Goal: Ask a question

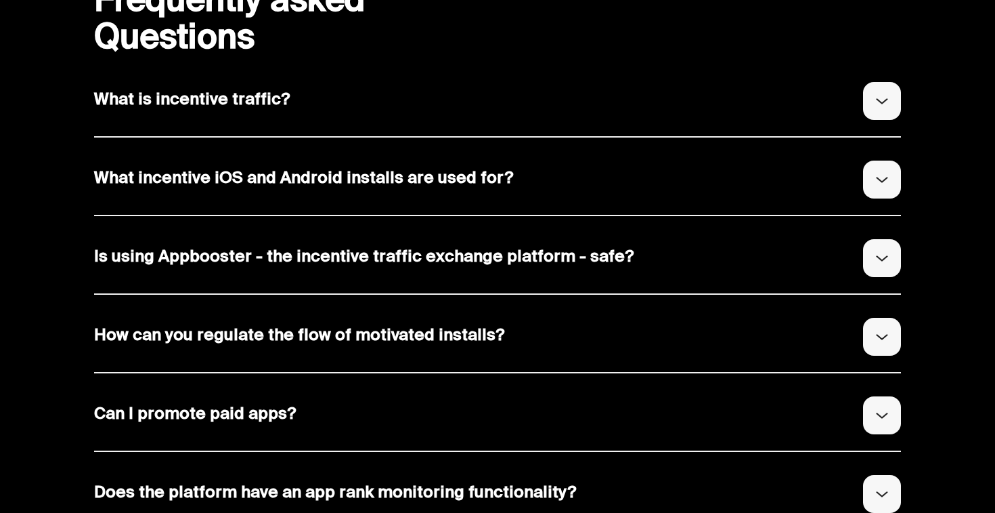
scroll to position [6548, 0]
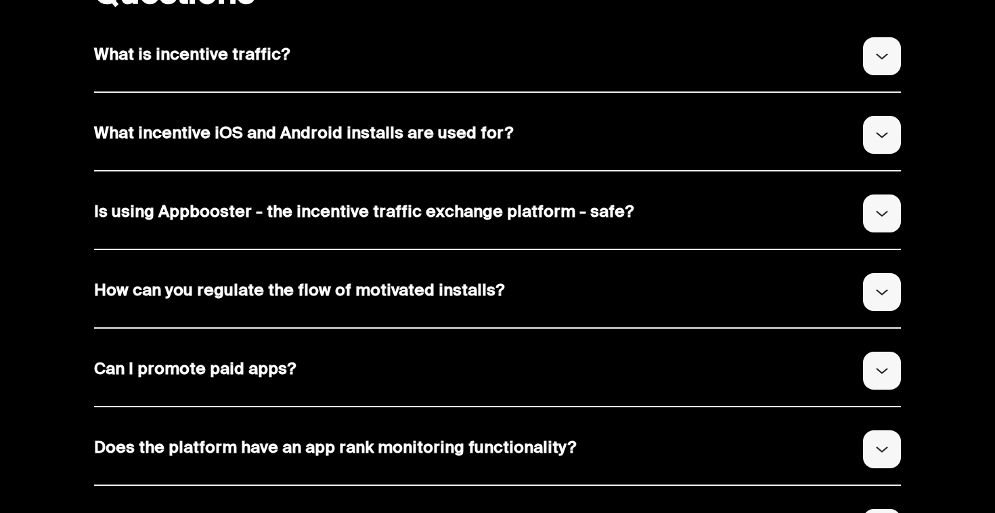
click at [880, 60] on img at bounding box center [882, 56] width 12 height 6
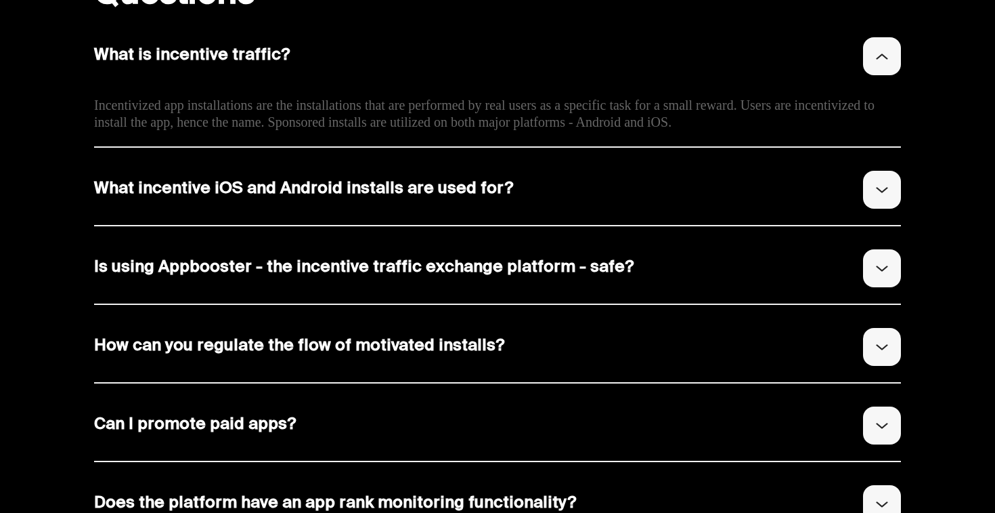
click at [649, 129] on span "Incentivized app installations are the installations that are performed by real…" at bounding box center [484, 113] width 781 height 31
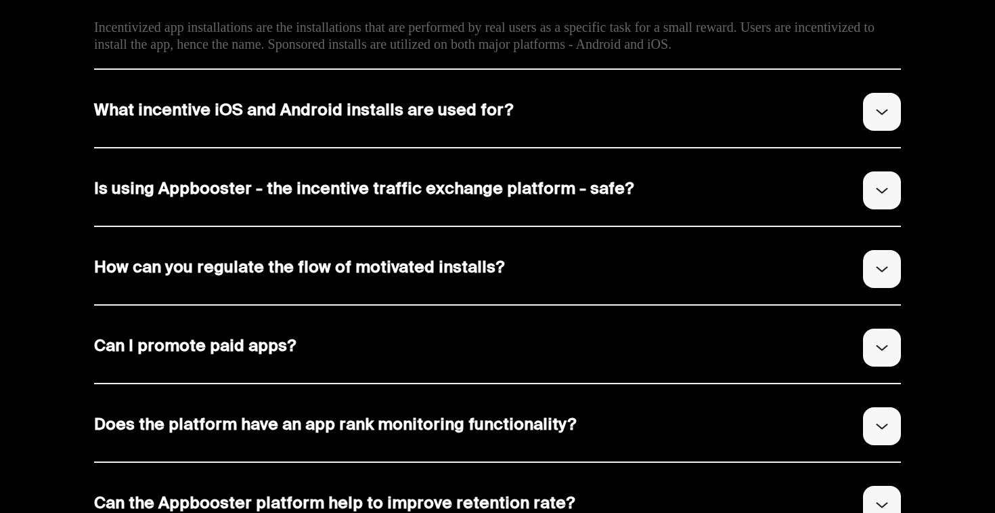
scroll to position [6661, 0]
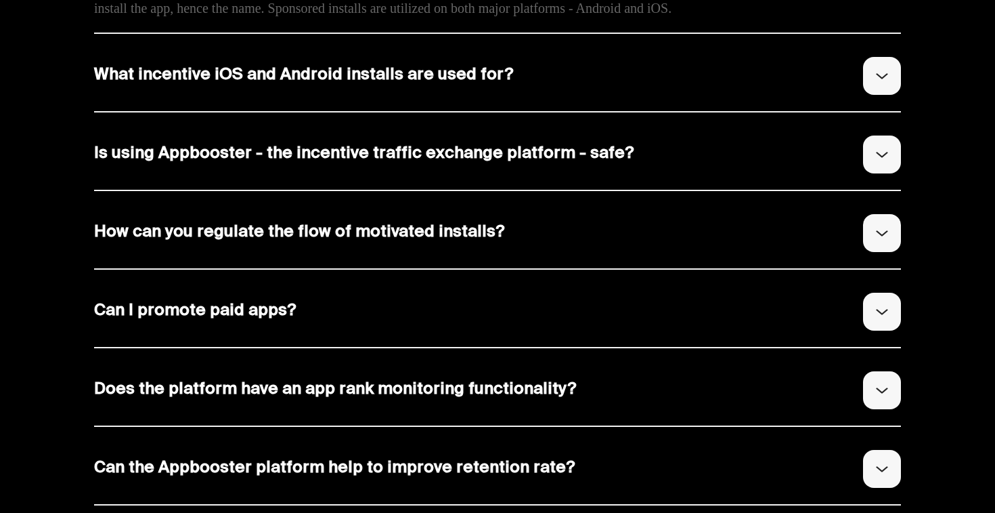
click at [851, 95] on p "What incentive iOS and Android installs are used for?" at bounding box center [497, 76] width 807 height 38
click at [873, 95] on button at bounding box center [882, 76] width 38 height 38
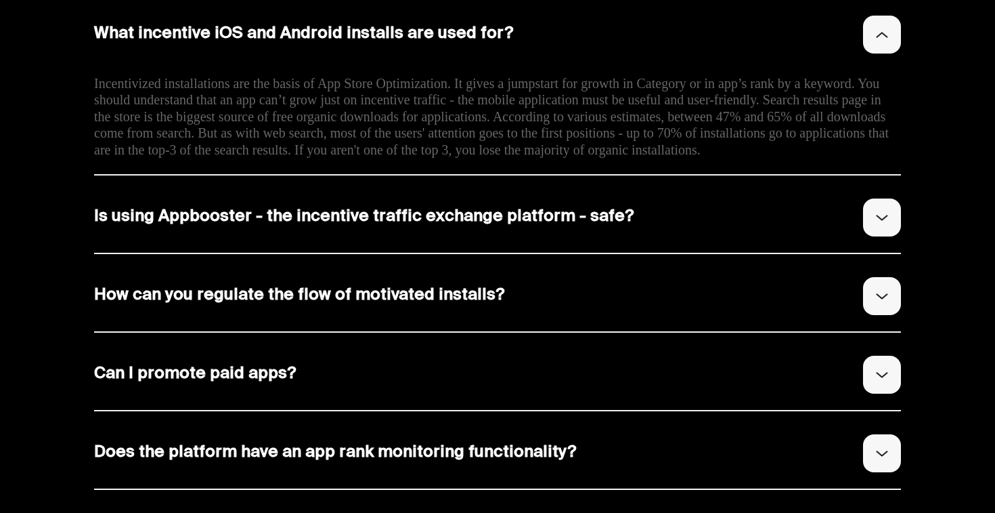
scroll to position [6791, 0]
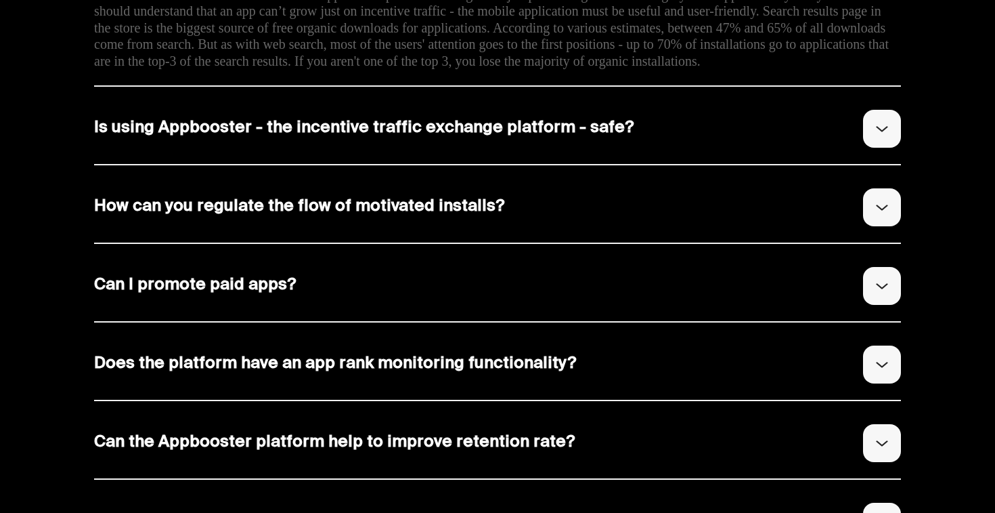
click at [870, 148] on button at bounding box center [882, 129] width 38 height 38
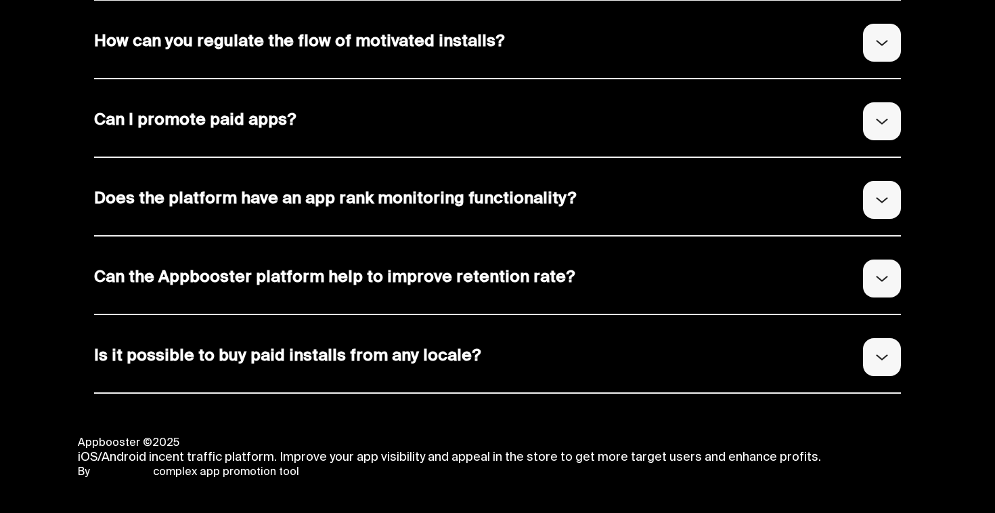
scroll to position [7030, 0]
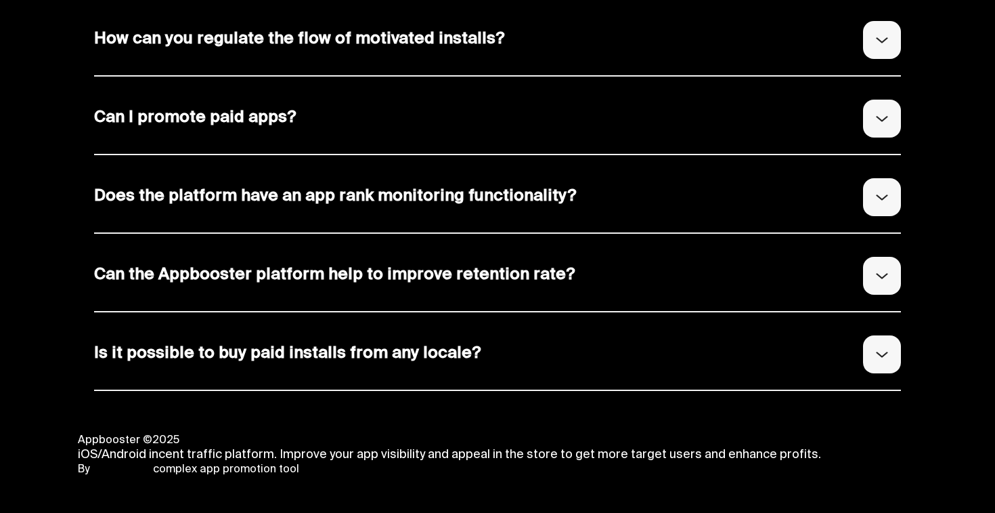
click at [872, 137] on button at bounding box center [882, 119] width 38 height 38
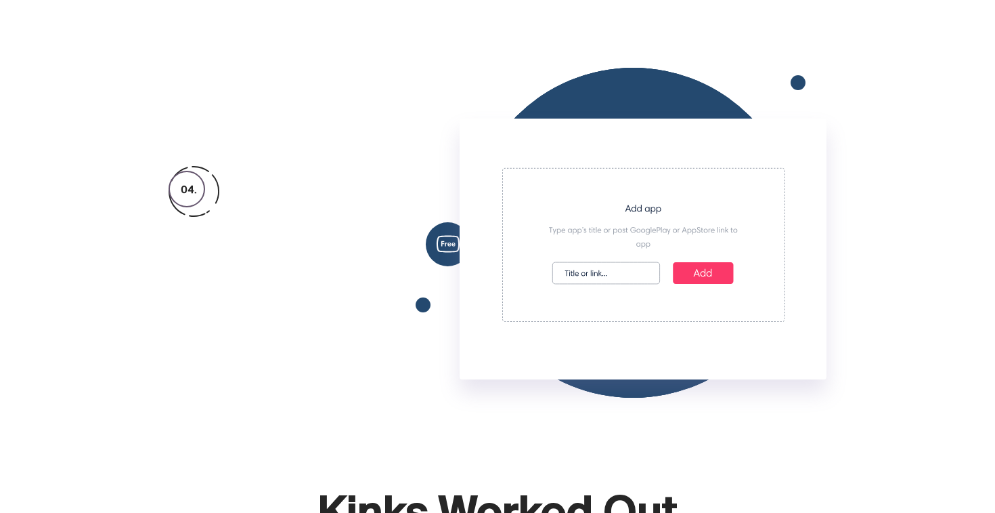
scroll to position [3515, 0]
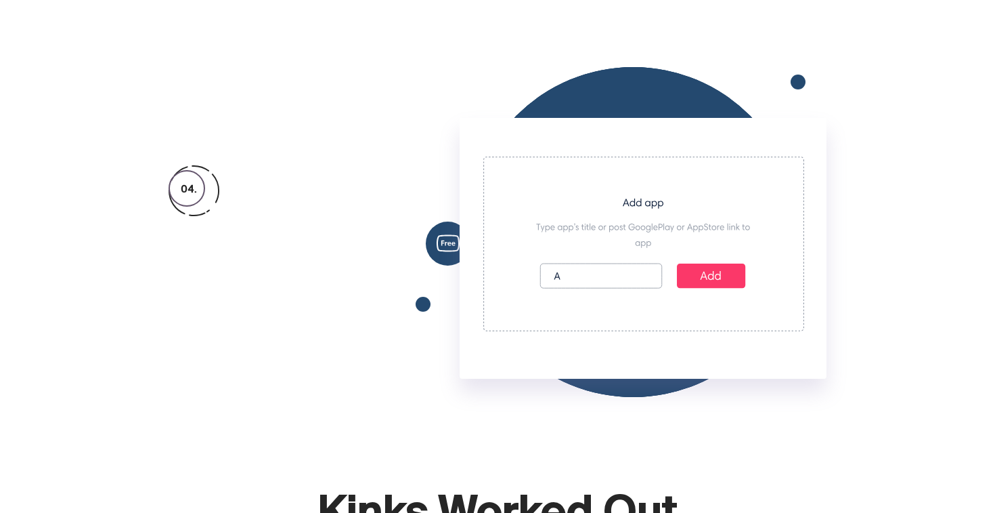
click at [606, 279] on icon "Airfare" at bounding box center [601, 275] width 28 height 7
click at [598, 279] on icon "Airfare" at bounding box center [601, 275] width 28 height 7
click at [595, 288] on icon at bounding box center [600, 275] width 121 height 24
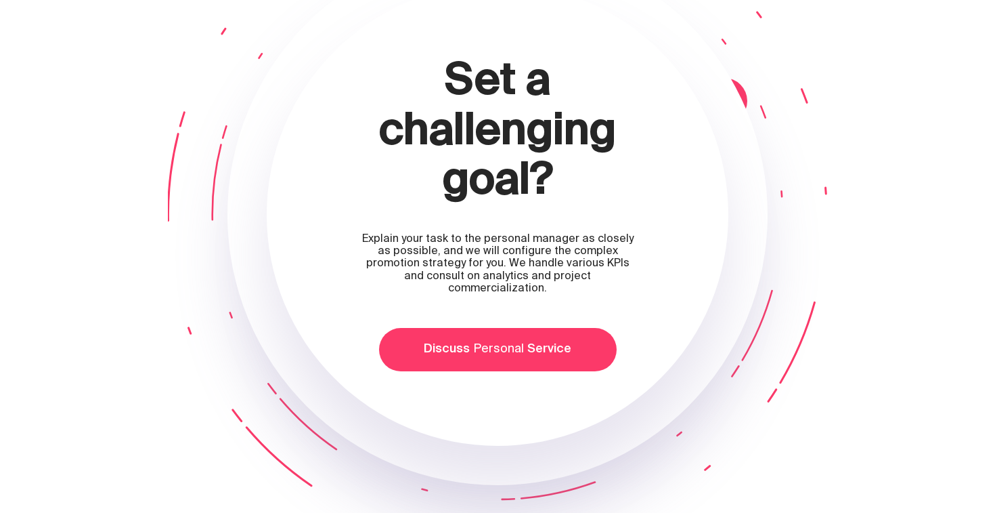
scroll to position [5804, 0]
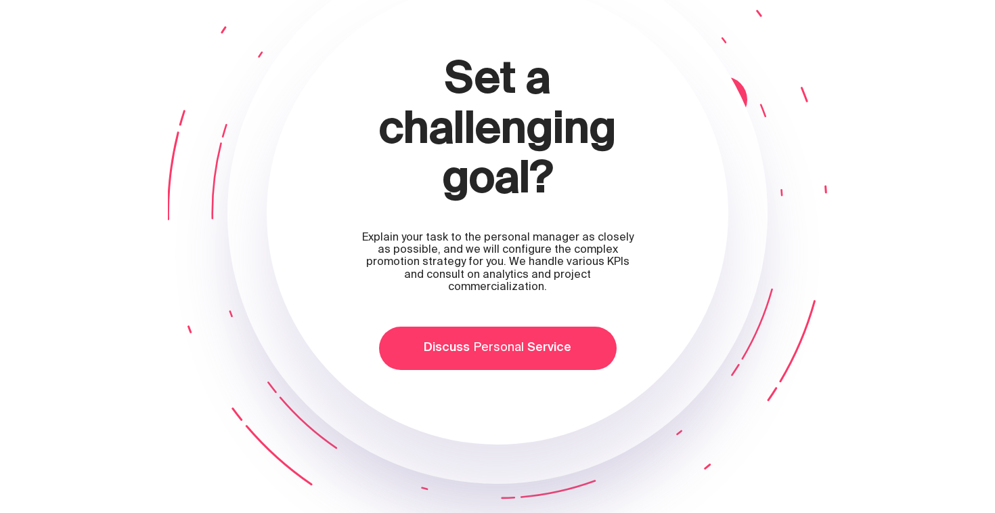
click at [456, 370] on button "Discuss Personal Service" at bounding box center [498, 347] width 238 height 43
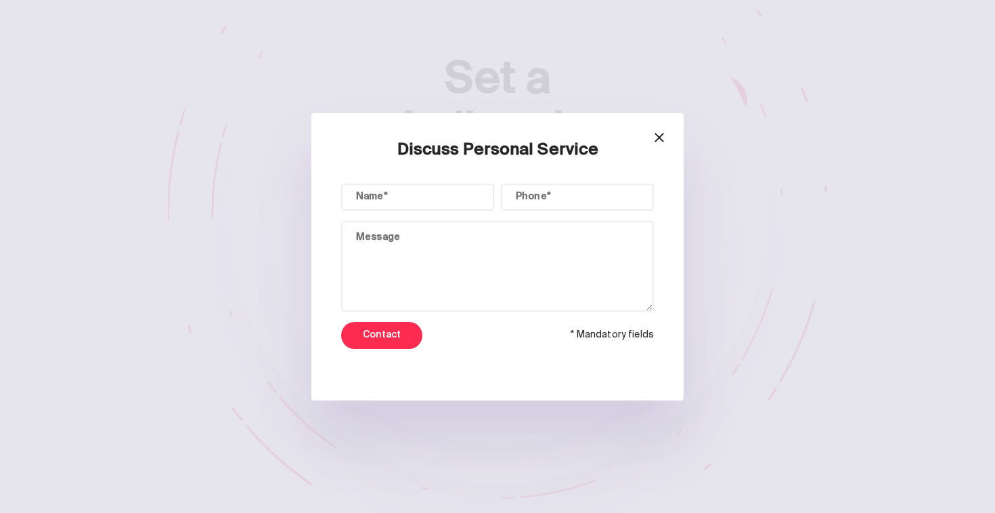
click at [442, 206] on input "text" at bounding box center [417, 197] width 153 height 27
type input "[PERSON_NAME]"
click at [528, 197] on input "text" at bounding box center [577, 197] width 153 height 27
type input "[PHONE_NUMBER]"
click at [511, 244] on textarea at bounding box center [497, 266] width 313 height 91
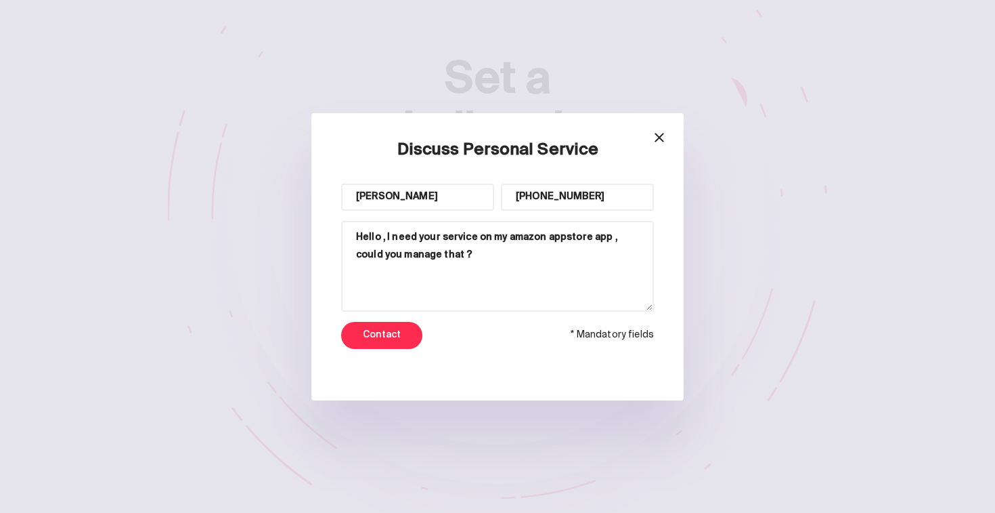
type textarea "Hello , I need your service on my amazon appstore app , could you manage that ?"
click at [396, 332] on button "Contact" at bounding box center [381, 335] width 81 height 27
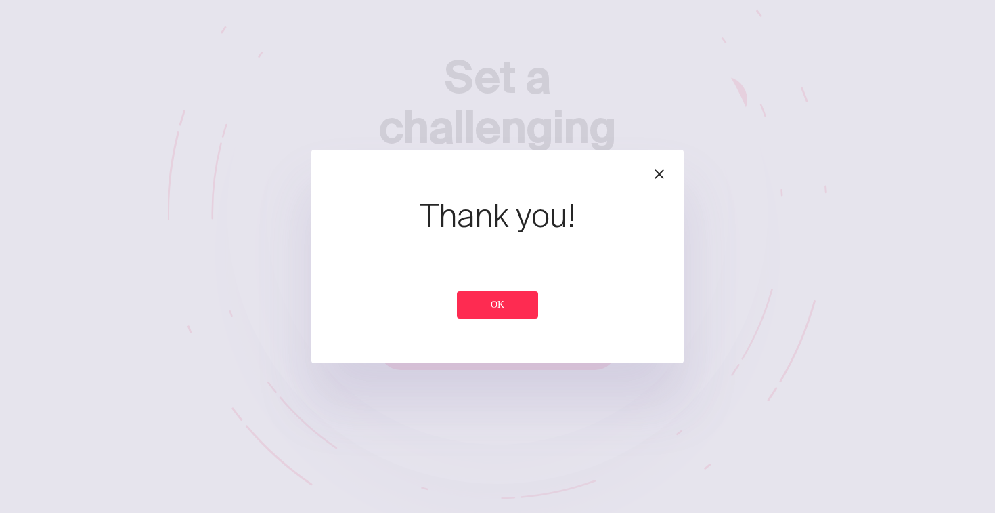
click at [470, 305] on button "OK" at bounding box center [497, 304] width 81 height 27
